Goal: Task Accomplishment & Management: Use online tool/utility

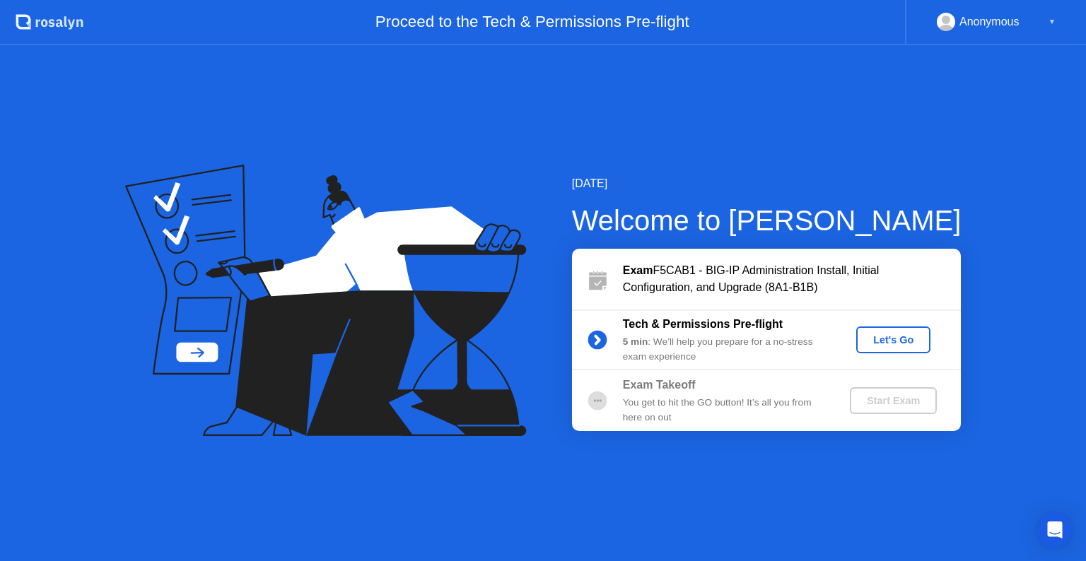
click at [891, 341] on div "Let's Go" at bounding box center [893, 339] width 63 height 11
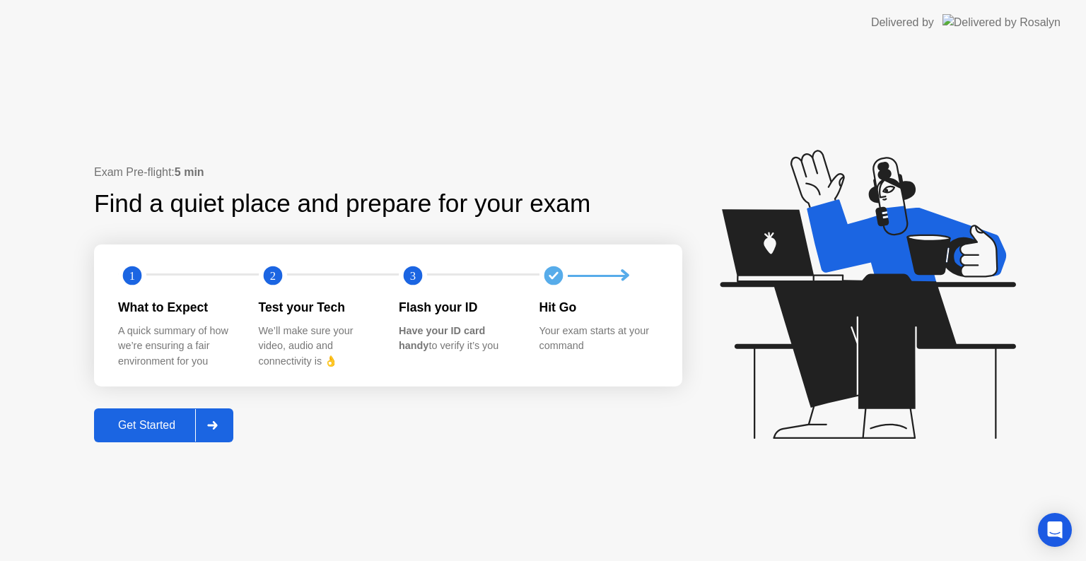
click at [158, 421] on div "Get Started" at bounding box center [146, 425] width 97 height 13
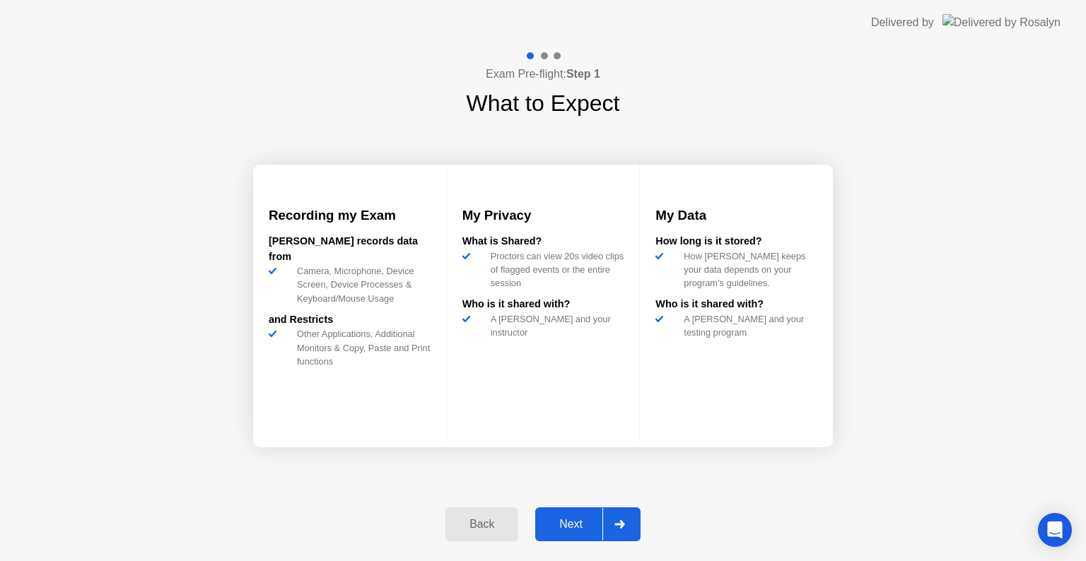
click at [583, 476] on div "Recording my Exam [PERSON_NAME] records data from Camera, Microphone, Device Sc…" at bounding box center [543, 306] width 580 height 372
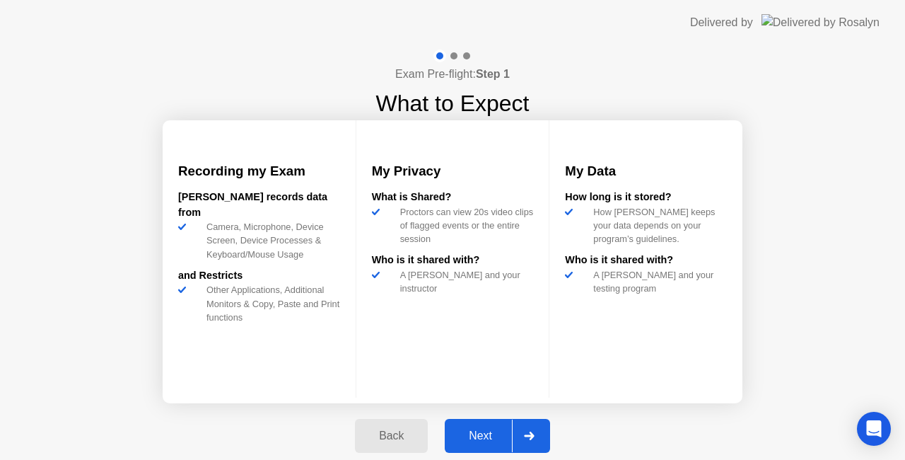
click at [481, 426] on button "Next" at bounding box center [497, 436] width 105 height 34
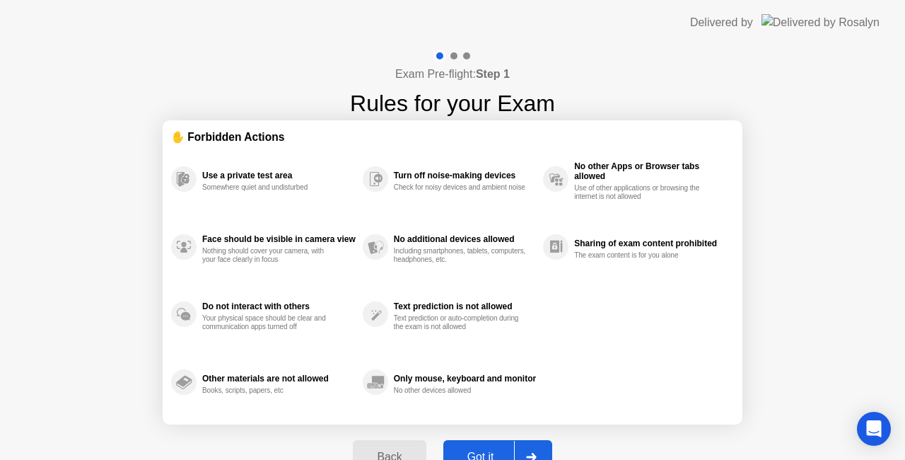
click at [476, 450] on div "Got it" at bounding box center [481, 456] width 66 height 13
select select "**********"
select select "*******"
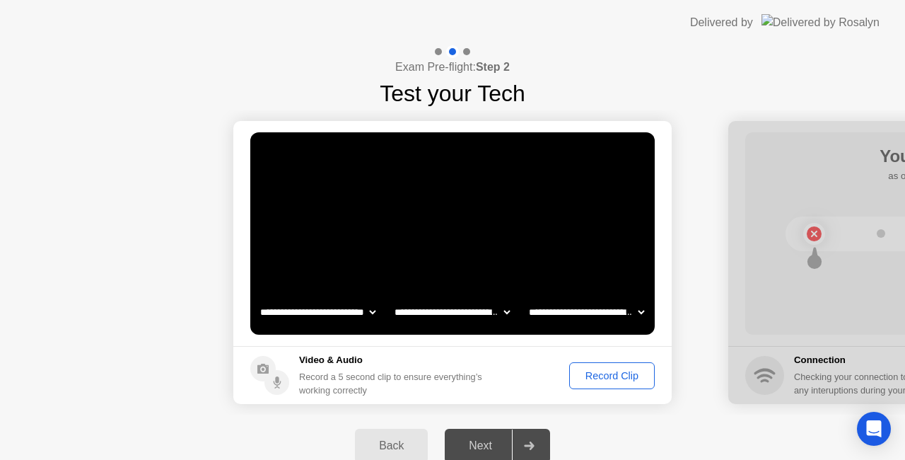
click at [619, 372] on div "Record Clip" at bounding box center [612, 375] width 76 height 11
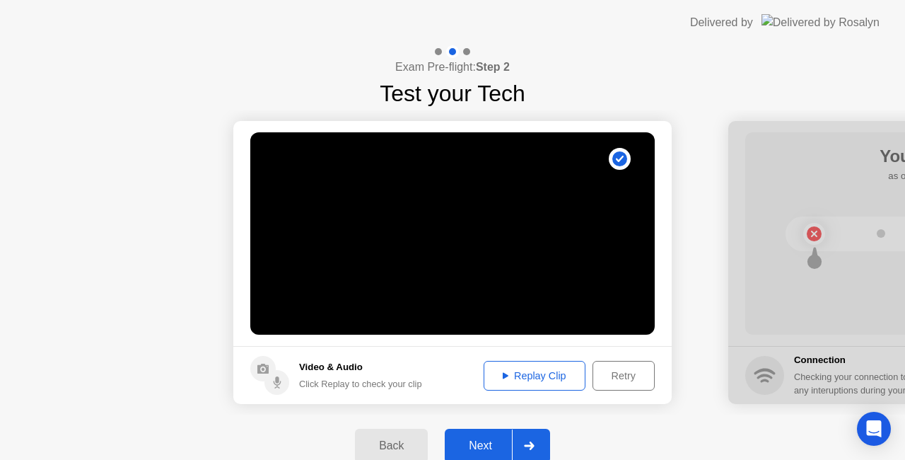
click at [489, 441] on div "Next" at bounding box center [480, 445] width 63 height 13
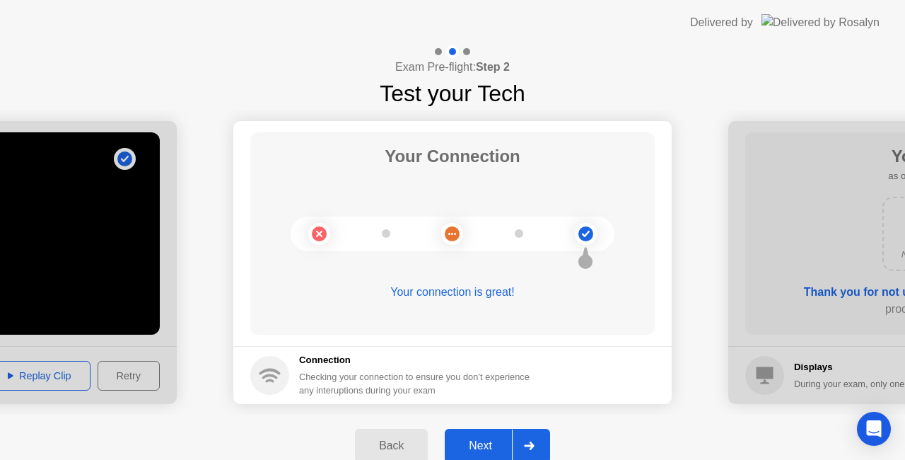
click at [475, 444] on div "Next" at bounding box center [480, 445] width 63 height 13
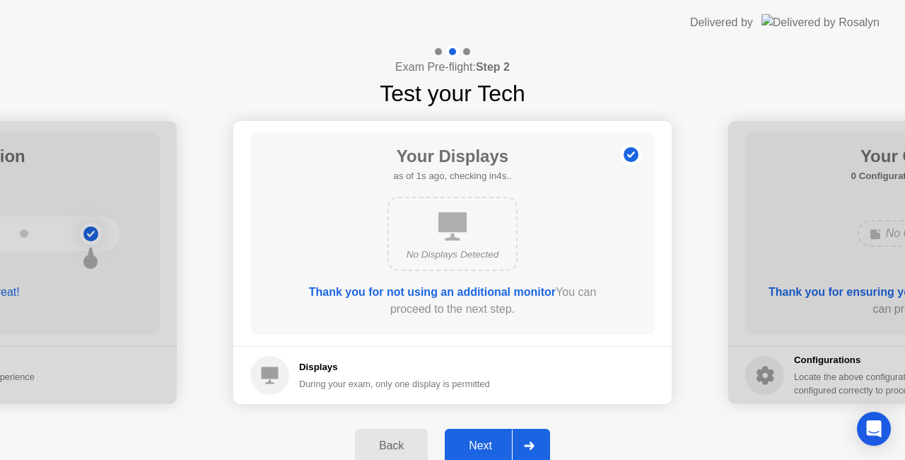
click at [489, 443] on div "Next" at bounding box center [480, 445] width 63 height 13
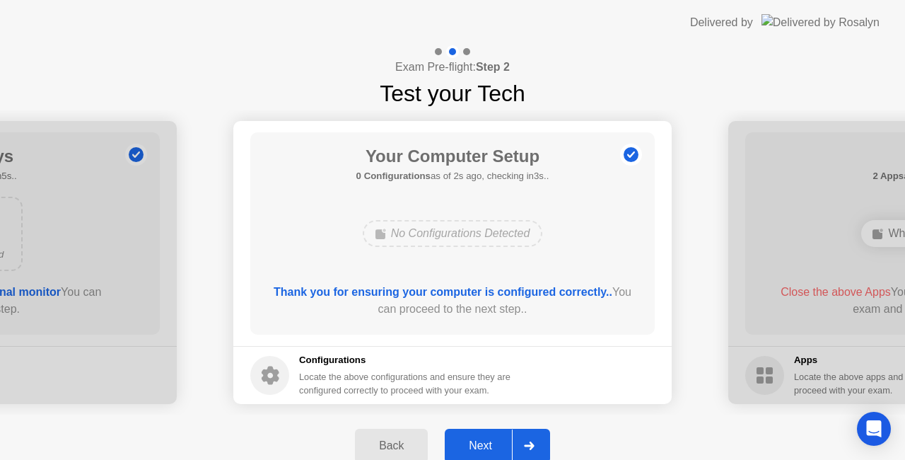
click at [486, 441] on div "Next" at bounding box center [480, 445] width 63 height 13
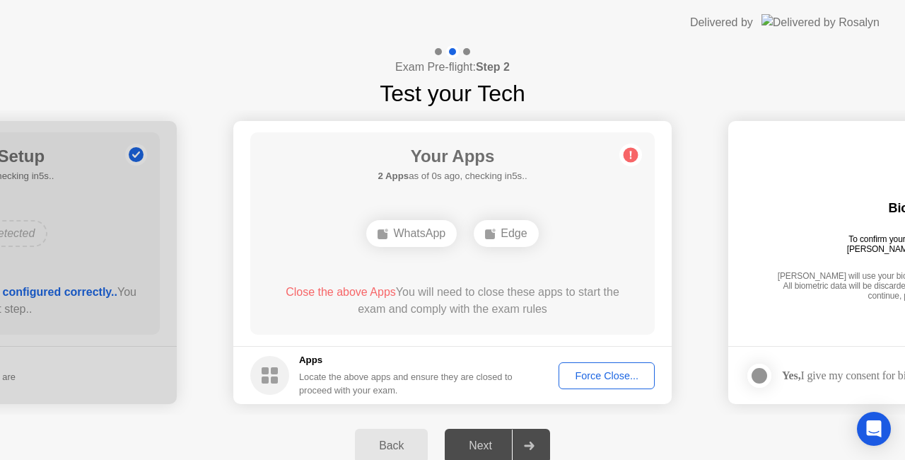
drag, startPoint x: 587, startPoint y: 370, endPoint x: 610, endPoint y: 367, distance: 23.6
click at [610, 370] on div "Force Close..." at bounding box center [606, 375] width 86 height 11
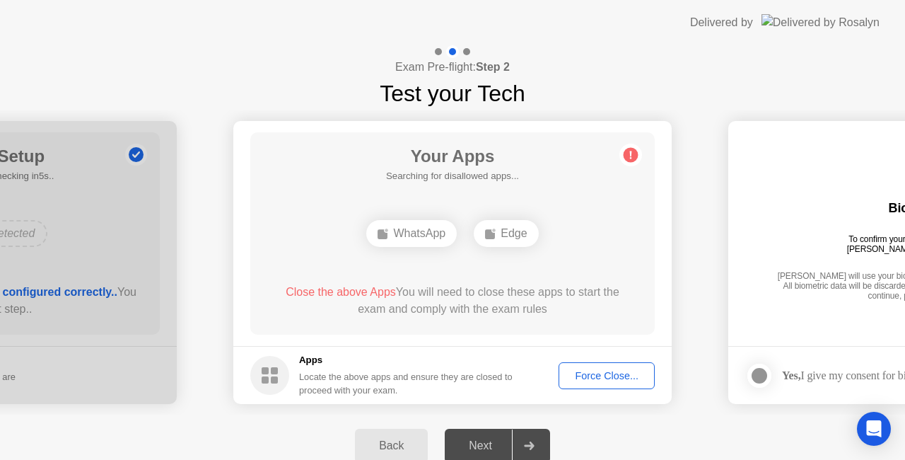
click at [628, 380] on div "Force Close..." at bounding box center [606, 375] width 86 height 11
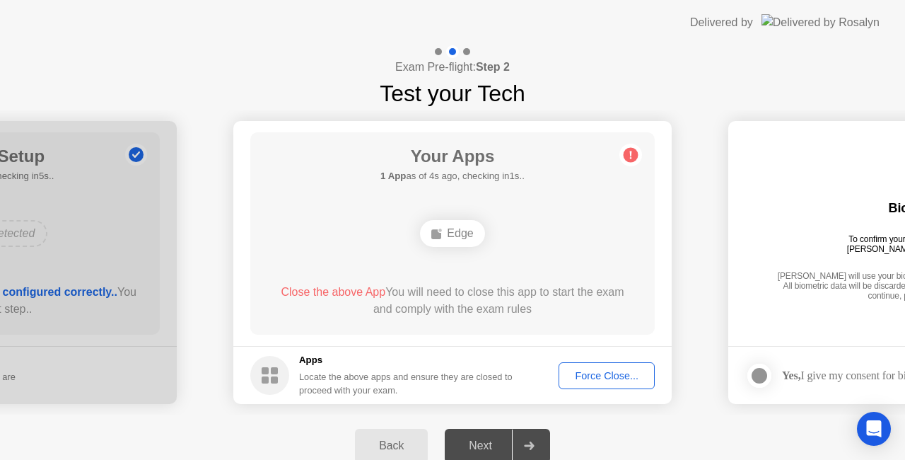
click at [614, 375] on div "Force Close..." at bounding box center [606, 375] width 86 height 11
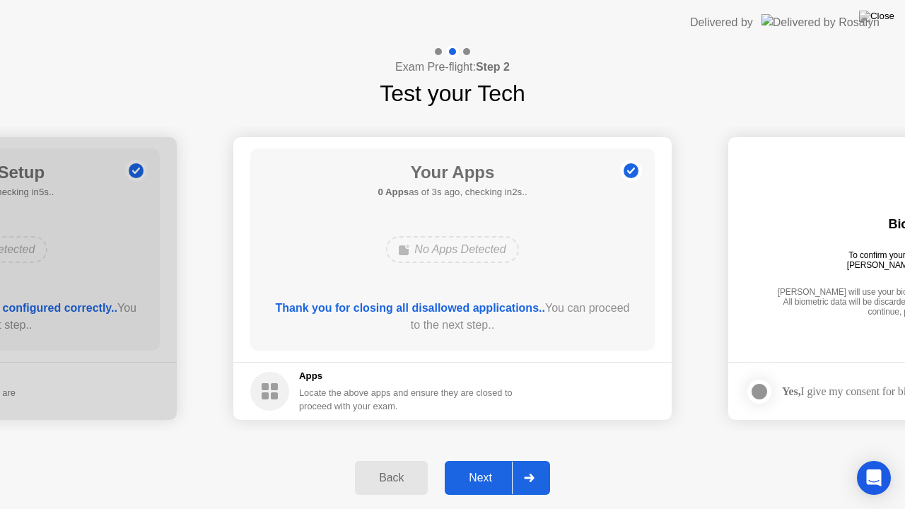
click at [501, 478] on div "Next" at bounding box center [480, 478] width 63 height 13
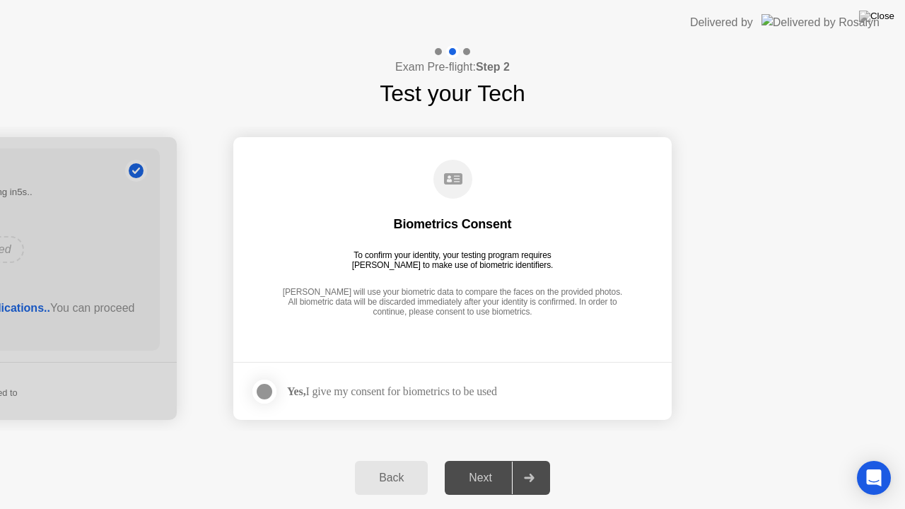
click at [256, 392] on div at bounding box center [264, 391] width 17 height 17
click at [498, 479] on div "Next" at bounding box center [480, 478] width 63 height 13
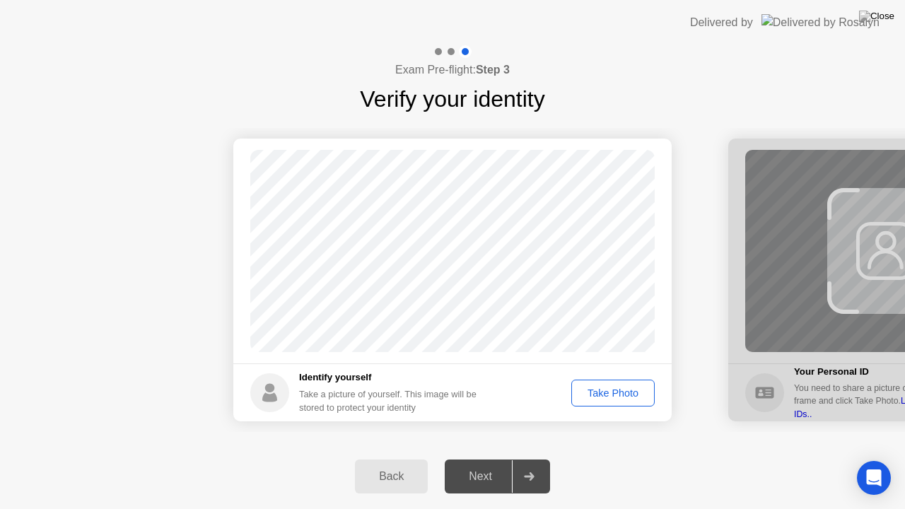
click at [610, 392] on div "Take Photo" at bounding box center [613, 392] width 74 height 11
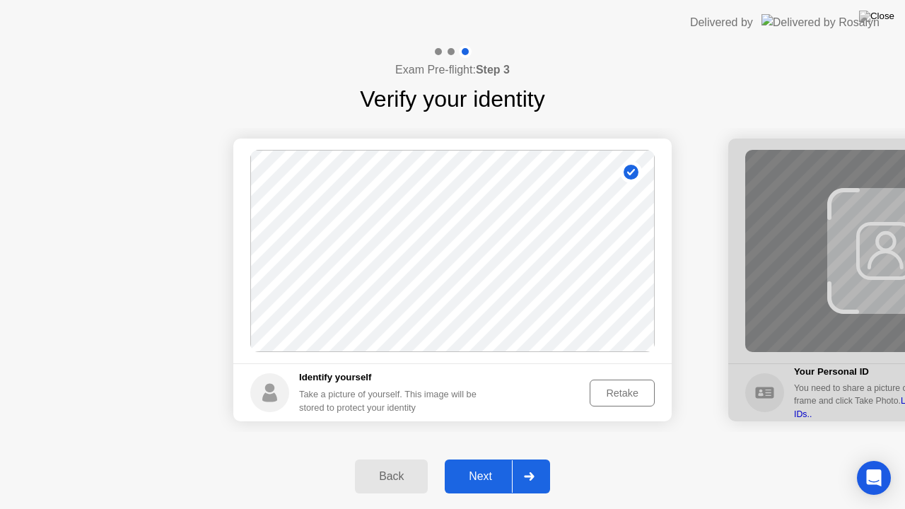
click at [503, 474] on div "Next" at bounding box center [480, 476] width 63 height 13
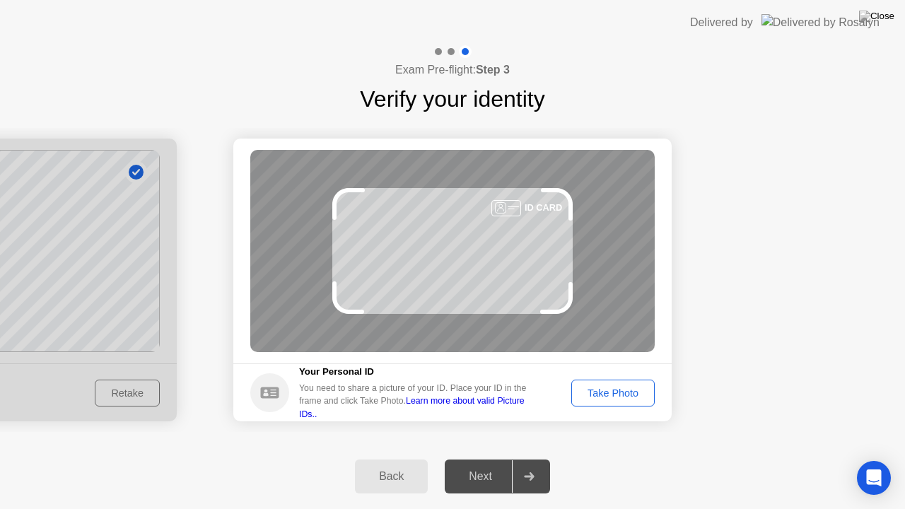
click at [624, 392] on div "Take Photo" at bounding box center [613, 392] width 74 height 11
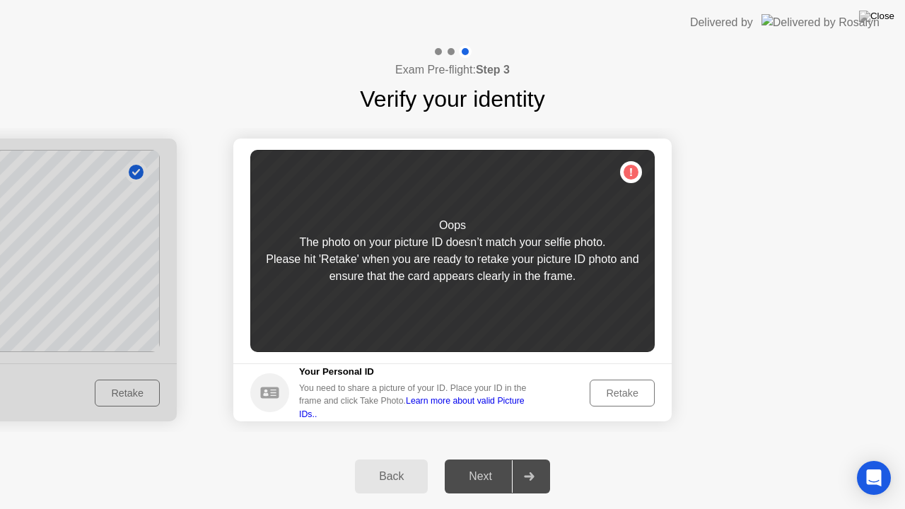
click at [624, 392] on div "Retake" at bounding box center [622, 392] width 55 height 11
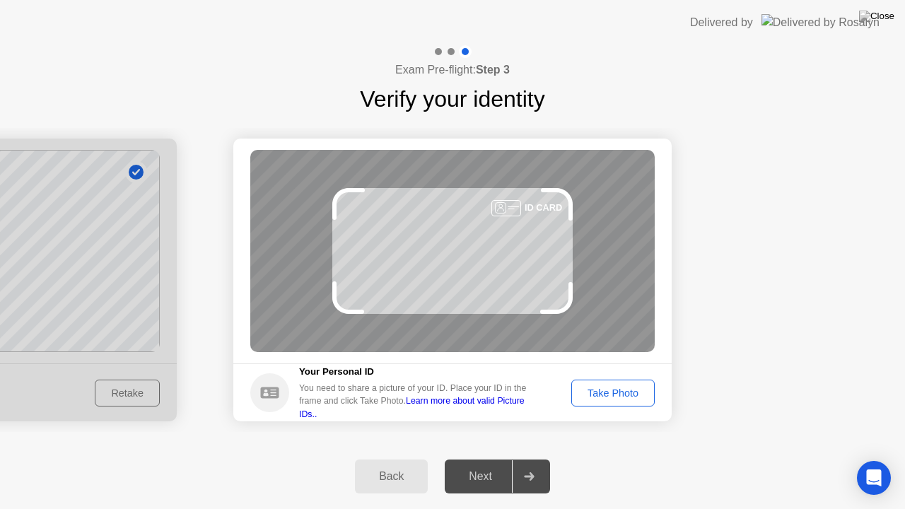
click at [624, 392] on div "Take Photo" at bounding box center [613, 392] width 74 height 11
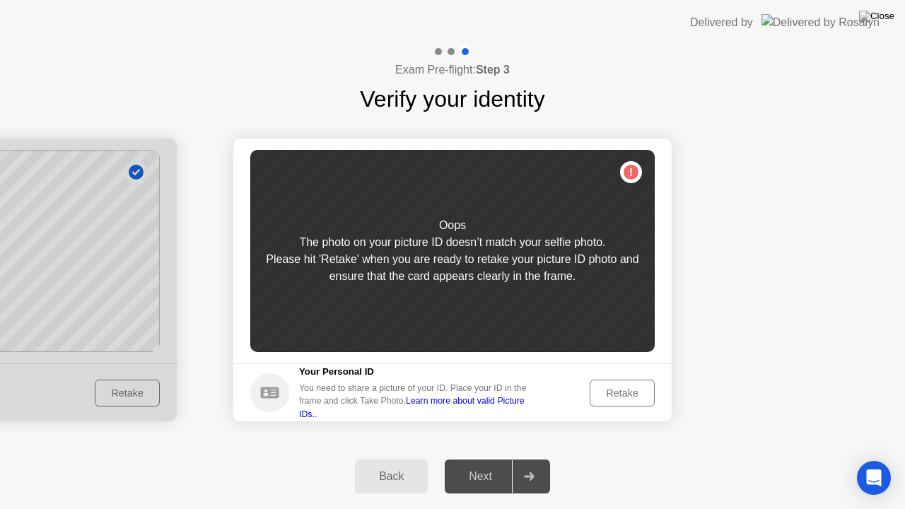
click at [624, 392] on div "Retake" at bounding box center [622, 392] width 55 height 11
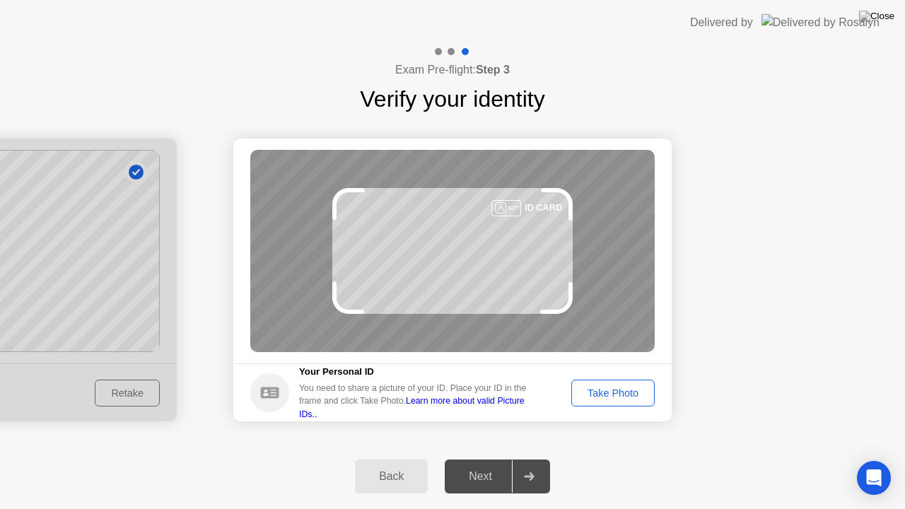
click at [624, 392] on div "Take Photo" at bounding box center [613, 392] width 74 height 11
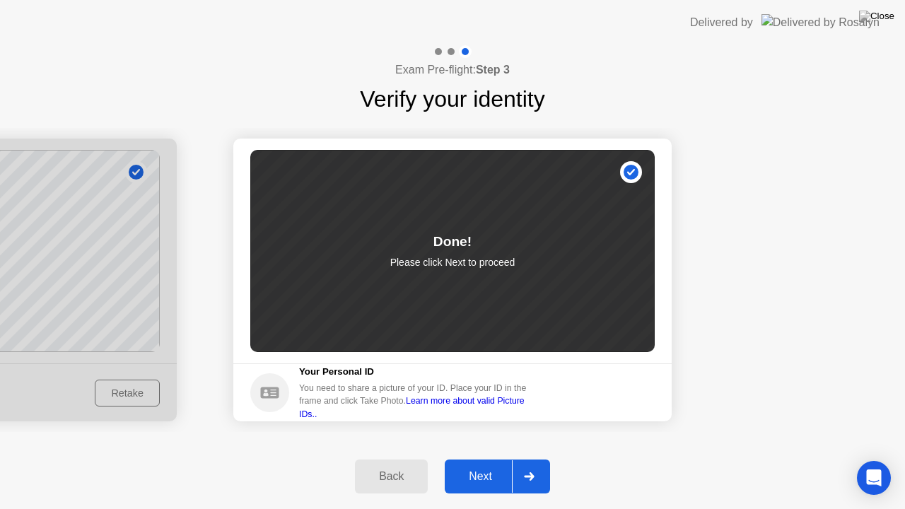
click at [491, 473] on div "Next" at bounding box center [480, 476] width 63 height 13
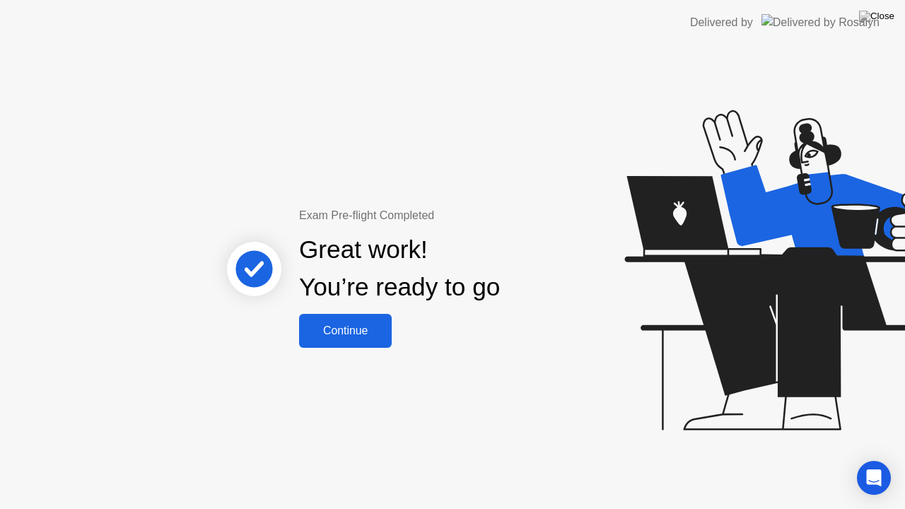
click at [356, 329] on div "Continue" at bounding box center [345, 330] width 84 height 13
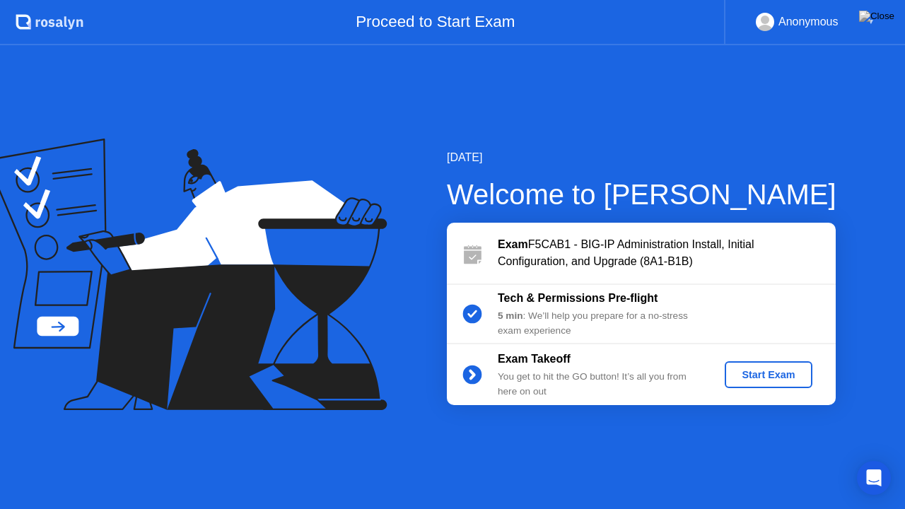
click at [769, 379] on div "Start Exam" at bounding box center [768, 374] width 76 height 11
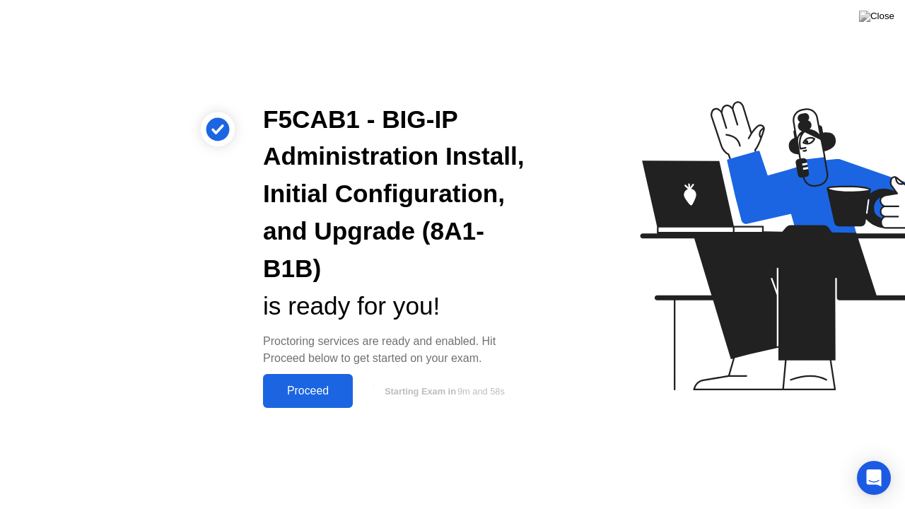
click at [291, 388] on div "Proceed" at bounding box center [307, 391] width 81 height 13
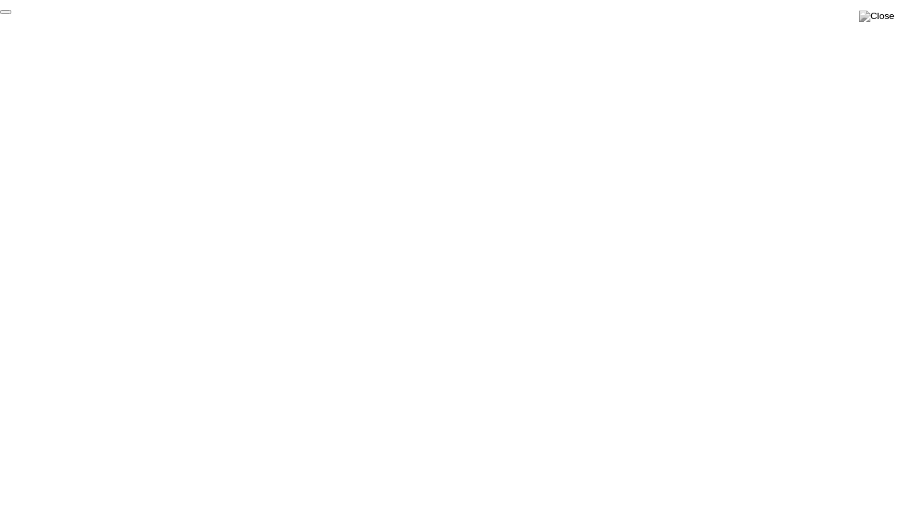
click at [11, 14] on button "End Proctoring Session" at bounding box center [5, 12] width 11 height 4
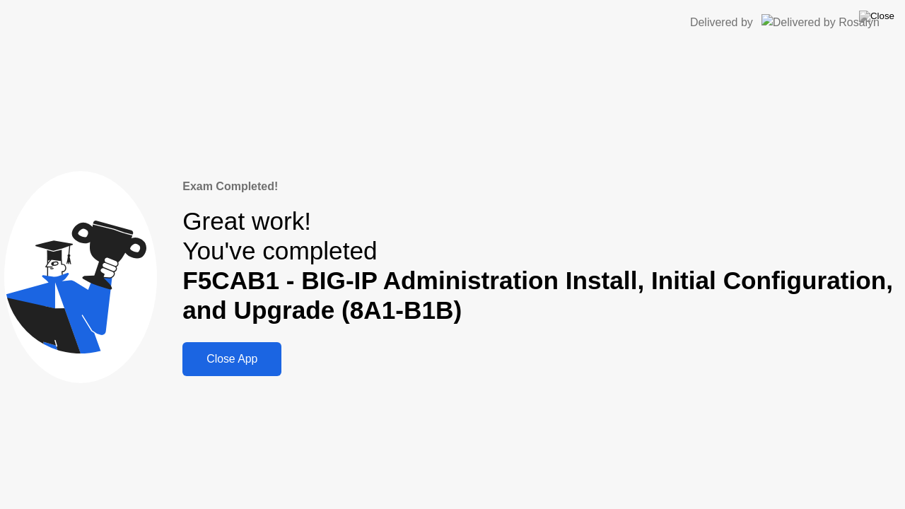
click at [262, 359] on div "Close App" at bounding box center [232, 359] width 90 height 13
